Goal: Information Seeking & Learning: Learn about a topic

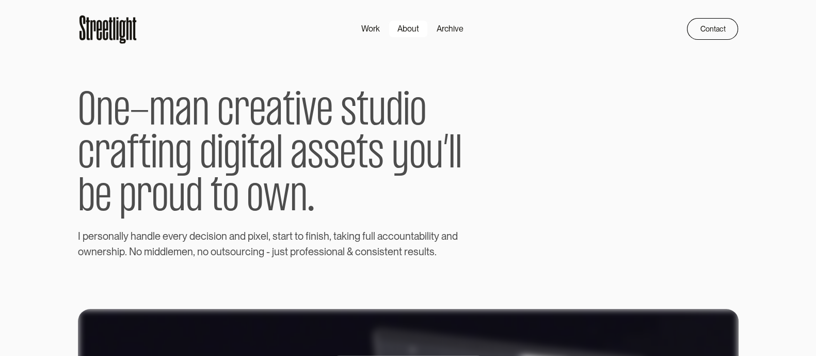
click at [408, 27] on div "About" at bounding box center [409, 29] width 22 height 12
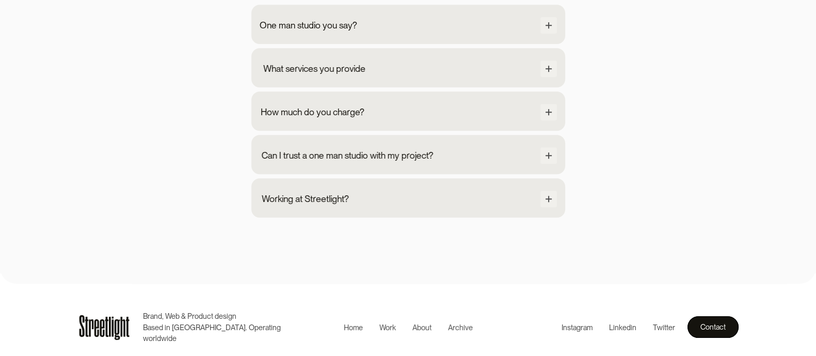
scroll to position [1065, 0]
click at [330, 23] on div "One man studio you say?" at bounding box center [312, 23] width 98 height 13
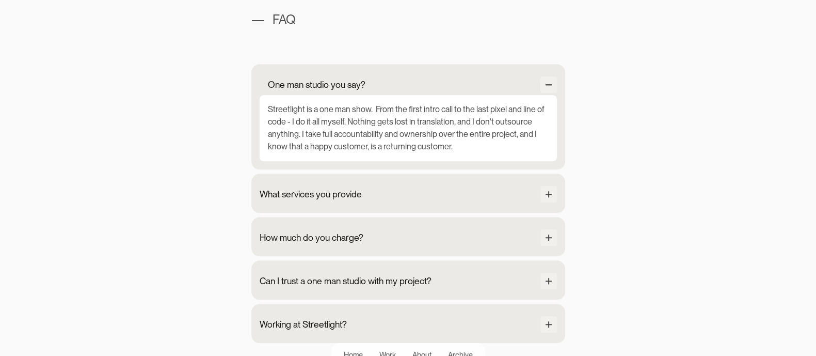
scroll to position [1001, 0]
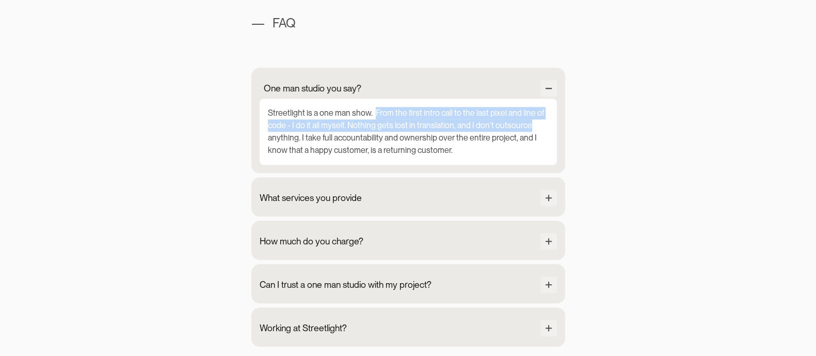
drag, startPoint x: 375, startPoint y: 112, endPoint x: 611, endPoint y: 128, distance: 236.0
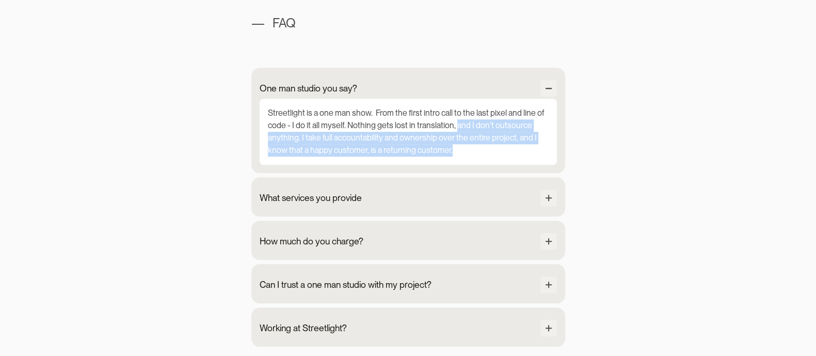
drag, startPoint x: 459, startPoint y: 126, endPoint x: 576, endPoint y: 147, distance: 119.1
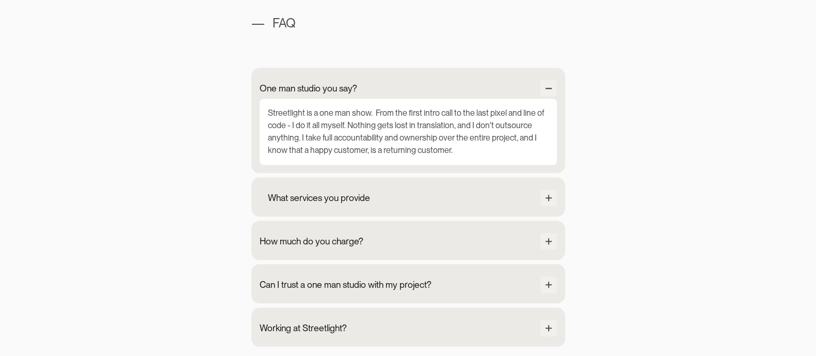
click at [500, 184] on div "What services you provide Product UX/UI Design Prototyping Design system Wirefr…" at bounding box center [408, 196] width 314 height 39
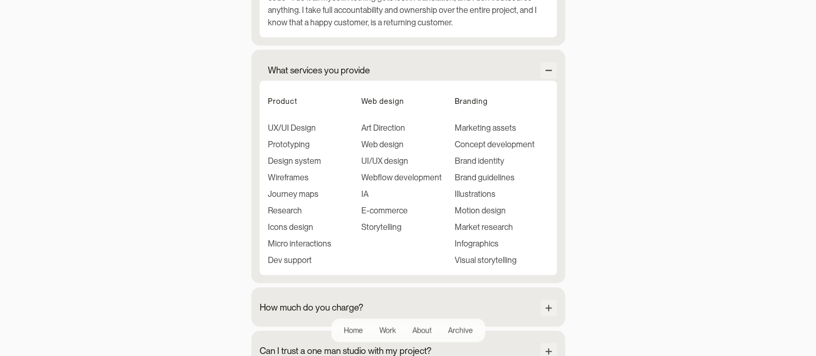
scroll to position [1130, 0]
